Goal: Browse casually

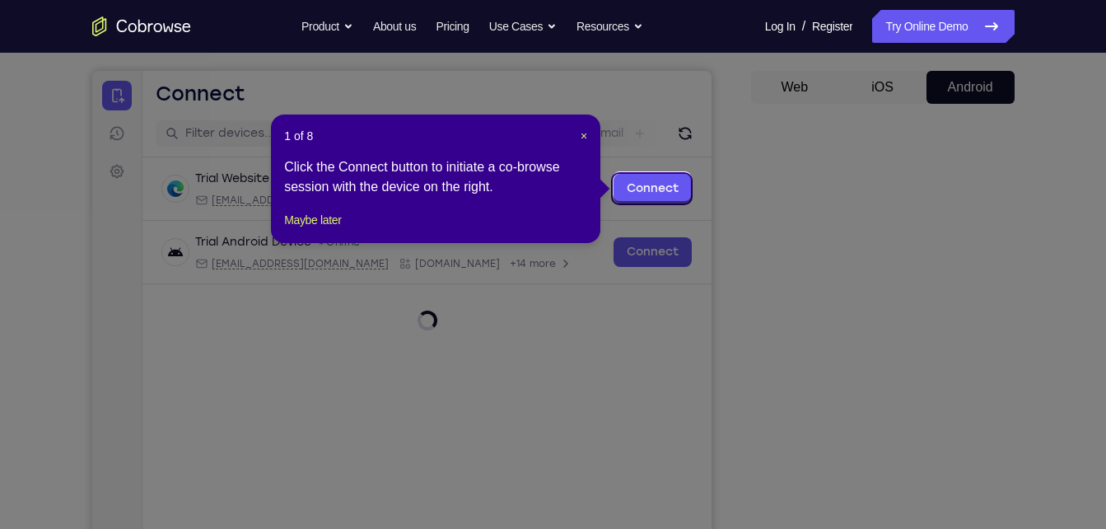
scroll to position [139, 0]
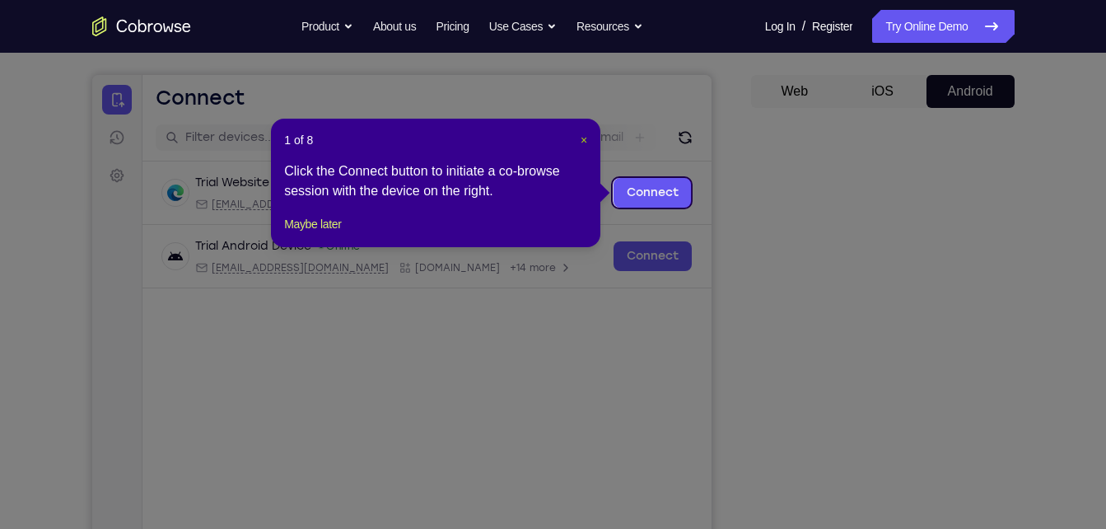
click at [583, 138] on span "×" at bounding box center [584, 139] width 7 height 13
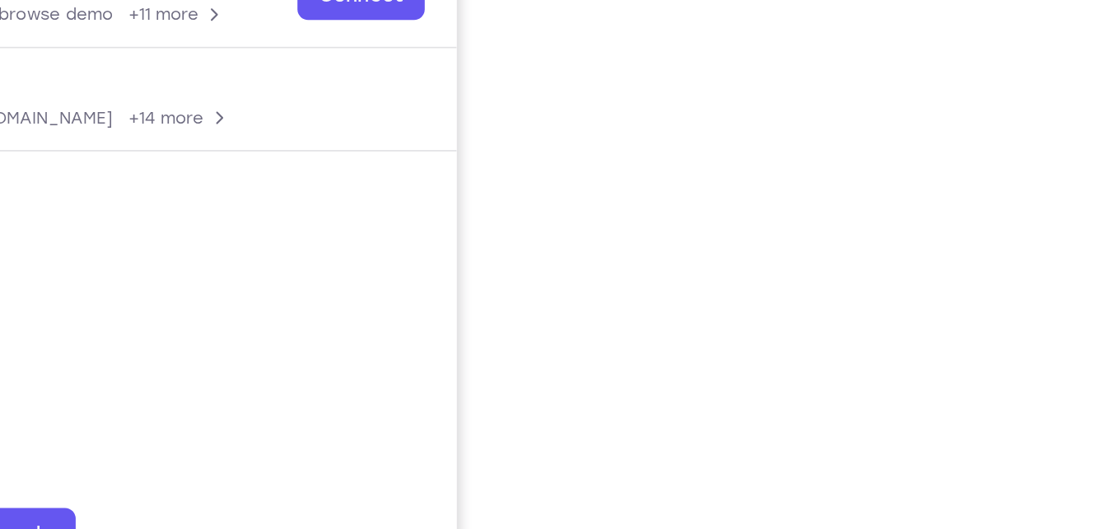
scroll to position [195, 0]
click at [1034, 334] on div "Your Support Agent Your Customer Web iOS Android Next Steps We’d be happy to gi…" at bounding box center [553, 400] width 1054 height 1086
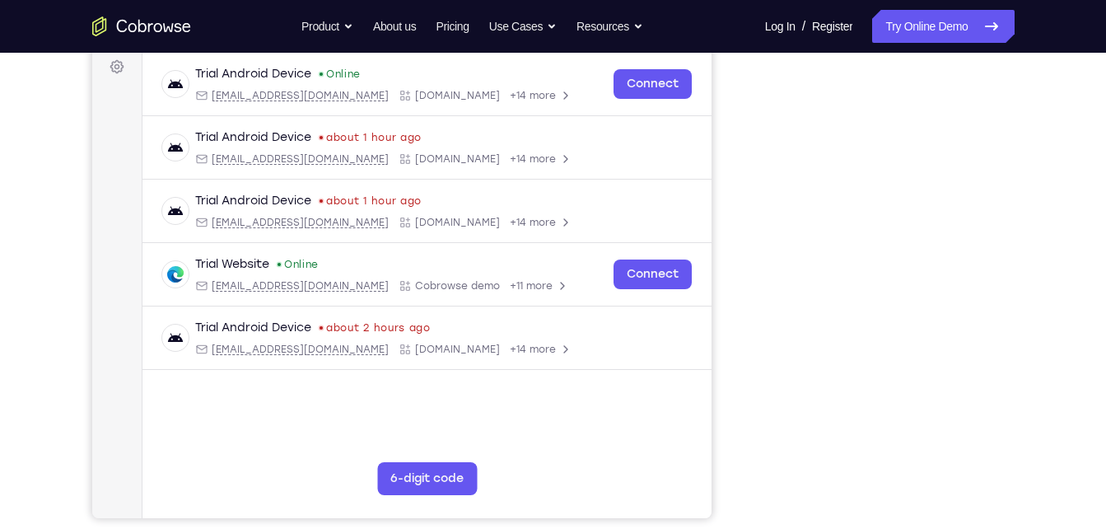
scroll to position [244, 0]
